Goal: Check status: Check status

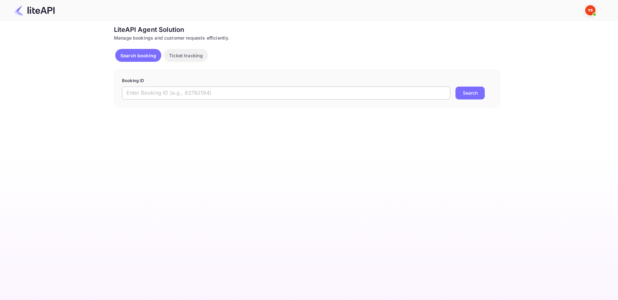
click at [150, 90] on input "text" at bounding box center [286, 93] width 328 height 13
paste input "8928876"
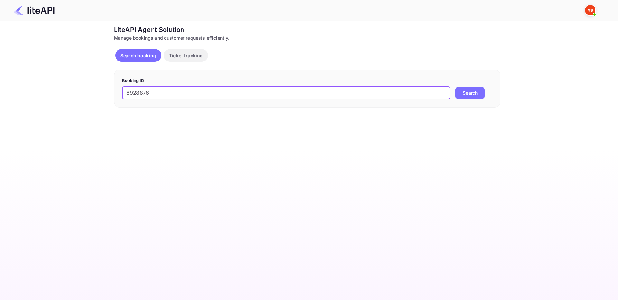
type input "8928876"
click at [461, 95] on button "Search" at bounding box center [470, 93] width 29 height 13
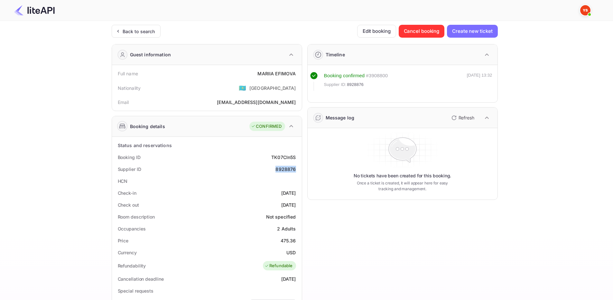
drag, startPoint x: 275, startPoint y: 167, endPoint x: 298, endPoint y: 171, distance: 23.6
click at [298, 171] on div "Supplier ID 8928876" at bounding box center [207, 169] width 185 height 12
copy div "8928876"
drag, startPoint x: 261, startPoint y: 73, endPoint x: 298, endPoint y: 72, distance: 37.4
click at [298, 72] on div "Full name [PERSON_NAME]" at bounding box center [207, 74] width 185 height 12
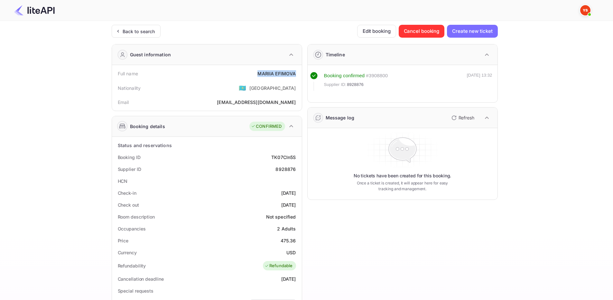
copy div "[PERSON_NAME]"
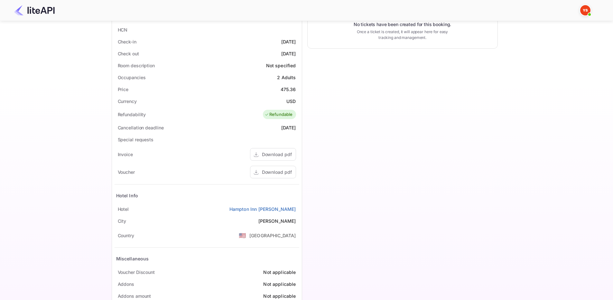
scroll to position [168, 0]
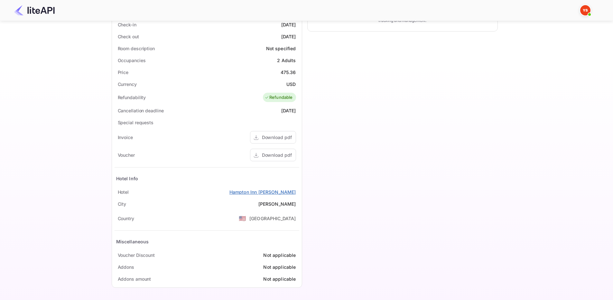
click at [277, 195] on link "Hampton Inn [PERSON_NAME]" at bounding box center [263, 192] width 67 height 7
click at [294, 160] on div "Download pdf" at bounding box center [273, 155] width 46 height 13
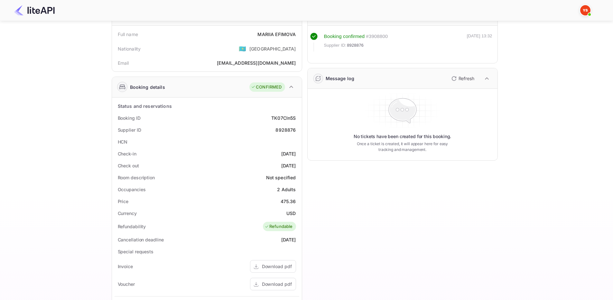
scroll to position [40, 0]
drag, startPoint x: 258, startPoint y: 33, endPoint x: 290, endPoint y: 30, distance: 32.0
click at [301, 35] on div "Full name [PERSON_NAME] Nationality 🇰🇿 [DEMOGRAPHIC_DATA] Email [PERSON_NAME][E…" at bounding box center [207, 48] width 190 height 46
copy div "[PERSON_NAME]"
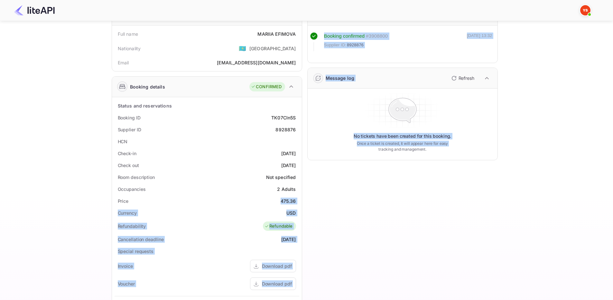
drag, startPoint x: 291, startPoint y: 202, endPoint x: 305, endPoint y: 203, distance: 13.9
click at [305, 203] on div "Guest information Full name [PERSON_NAME] Nationality 🇰🇿 [DEMOGRAPHIC_DATA] Ema…" at bounding box center [303, 210] width 392 height 422
drag, startPoint x: 305, startPoint y: 203, endPoint x: 301, endPoint y: 201, distance: 4.2
click at [305, 203] on div "Timeline Booking confirmed # 3908800 Supplier ID: 8928876 [DATE] 13:32 Message …" at bounding box center [400, 210] width 196 height 422
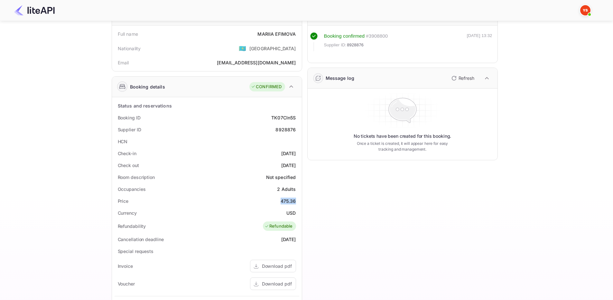
drag, startPoint x: 297, startPoint y: 201, endPoint x: 281, endPoint y: 203, distance: 15.5
click at [281, 203] on div "Price 475.36" at bounding box center [207, 201] width 185 height 12
copy div "475.36"
